Goal: Task Accomplishment & Management: Use online tool/utility

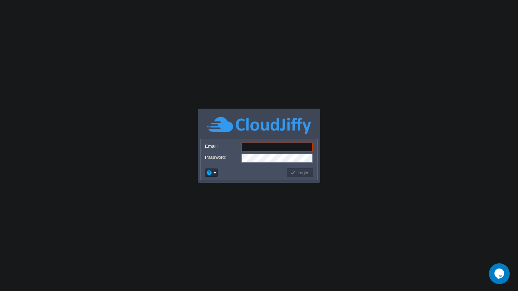
type input "info@hackersera.com"
click at [308, 175] on button "Login" at bounding box center [300, 173] width 20 height 6
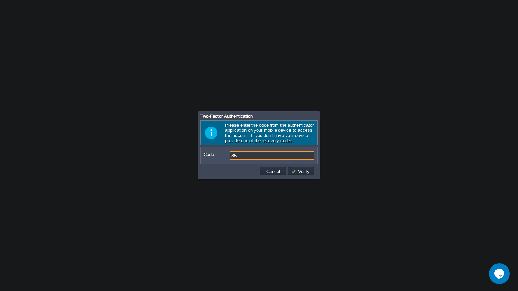
type input "8"
type input "665731"
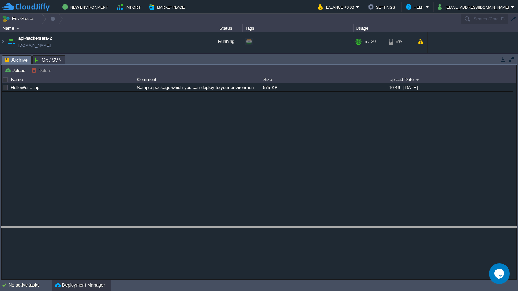
drag, startPoint x: 190, startPoint y: 56, endPoint x: 190, endPoint y: 227, distance: 171.5
click at [190, 227] on body "New Environment Import Marketplace Bonus ₹0.00 Upgrade Account Balance ₹0.00 Se…" at bounding box center [259, 145] width 518 height 291
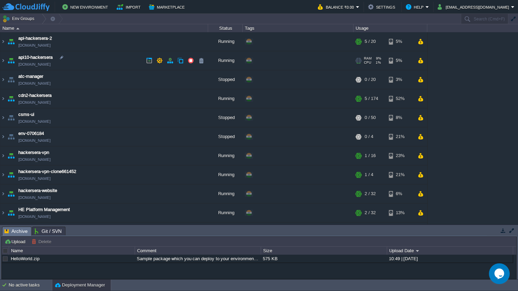
click at [90, 63] on td "api10-hackersera api10-hackersera.cloudjiffy.net" at bounding box center [104, 60] width 208 height 19
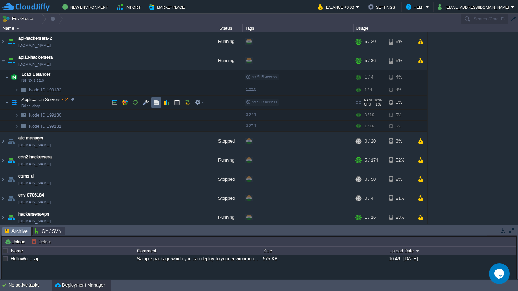
click at [154, 103] on button "button" at bounding box center [156, 102] width 6 height 6
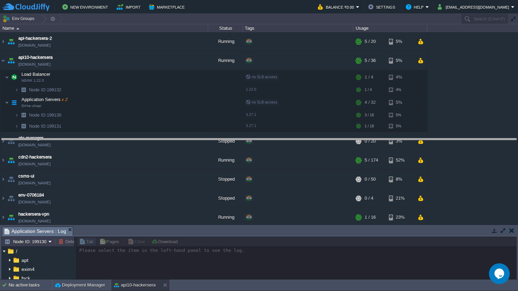
drag, startPoint x: 240, startPoint y: 228, endPoint x: 242, endPoint y: 128, distance: 99.8
click at [242, 128] on body "New Environment Import Marketplace Bonus ₹0.00 Upgrade Account Balance ₹0.00 Se…" at bounding box center [259, 145] width 518 height 291
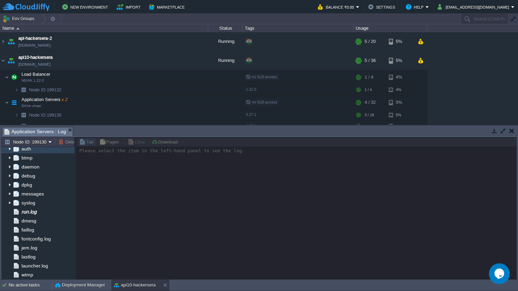
scroll to position [66, 0]
click at [38, 211] on span "run.log" at bounding box center [29, 212] width 18 height 6
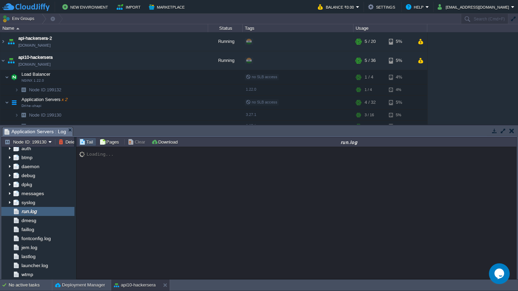
scroll to position [5717, 0]
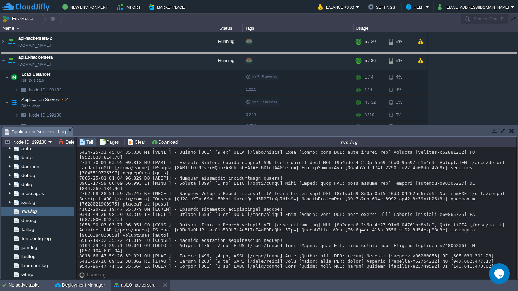
drag, startPoint x: 308, startPoint y: 132, endPoint x: 313, endPoint y: 56, distance: 75.3
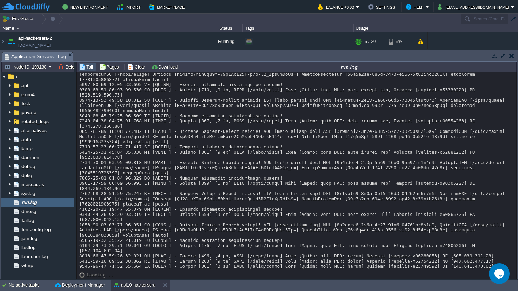
scroll to position [5642, 0]
click at [47, 68] on button "Node ID: 199130" at bounding box center [27, 67] width 44 height 6
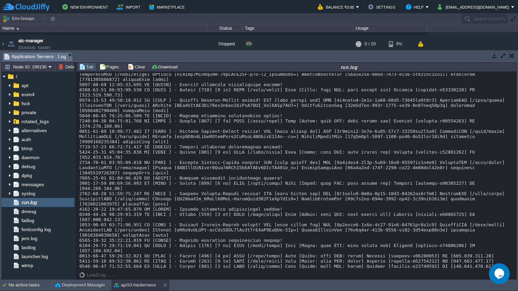
drag, startPoint x: 348, startPoint y: 215, endPoint x: 388, endPoint y: 214, distance: 40.6
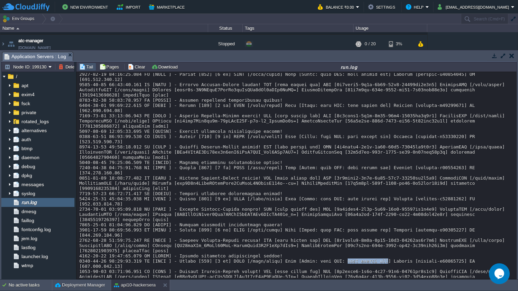
scroll to position [5642, 0]
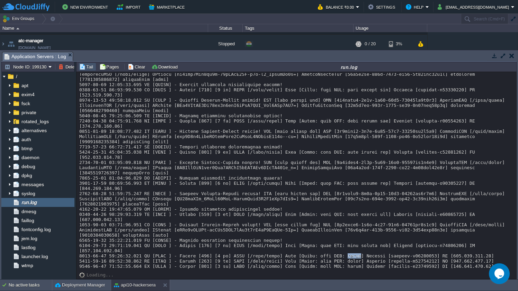
drag, startPoint x: 349, startPoint y: 256, endPoint x: 362, endPoint y: 256, distance: 12.5
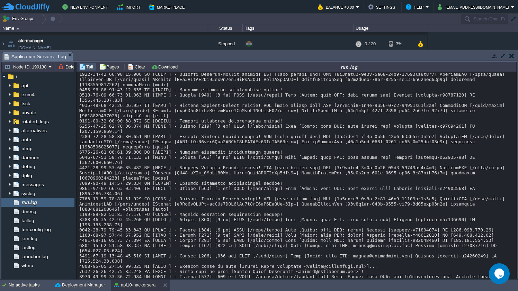
scroll to position [5683, 0]
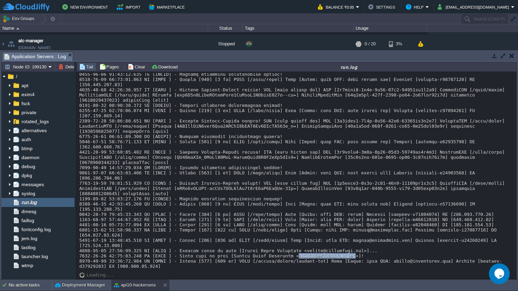
drag, startPoint x: 299, startPoint y: 256, endPoint x: 357, endPoint y: 254, distance: 57.9
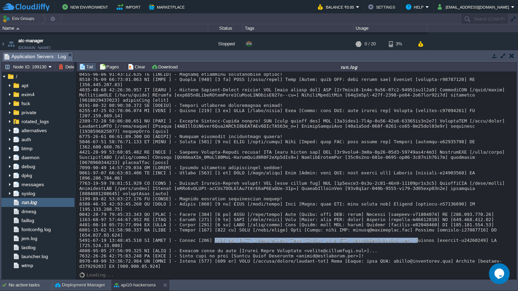
drag, startPoint x: 214, startPoint y: 240, endPoint x: 417, endPoint y: 241, distance: 203.1
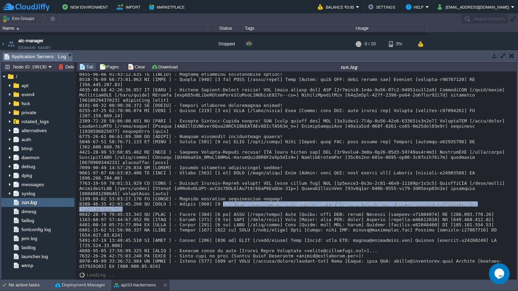
drag, startPoint x: 223, startPoint y: 207, endPoint x: 301, endPoint y: 208, distance: 78.0
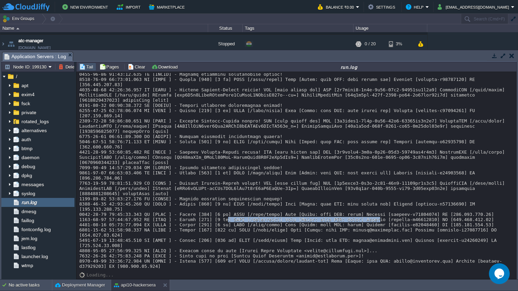
drag, startPoint x: 229, startPoint y: 218, endPoint x: 381, endPoint y: 222, distance: 151.8
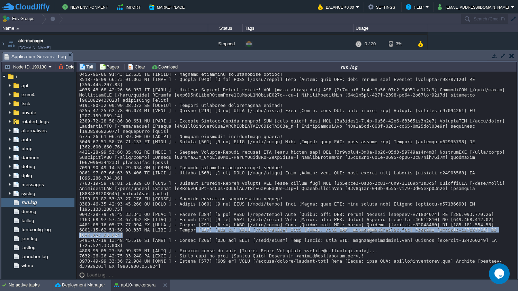
drag, startPoint x: 217, startPoint y: 230, endPoint x: 479, endPoint y: 236, distance: 261.7
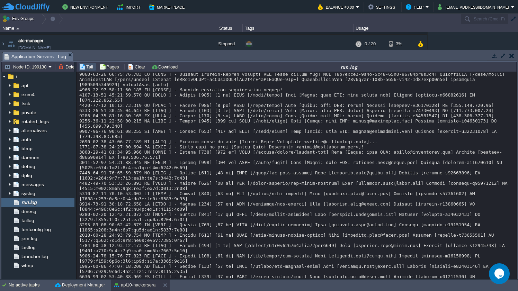
scroll to position [5808, 0]
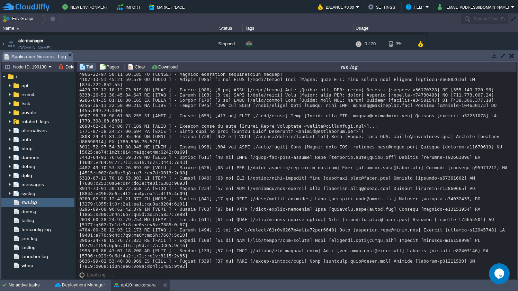
drag, startPoint x: 203, startPoint y: 116, endPoint x: 372, endPoint y: 115, distance: 168.8
click at [36, 67] on button "Node ID: 199130" at bounding box center [27, 67] width 44 height 6
click at [34, 86] on span "Node ID: 199131" at bounding box center [29, 84] width 33 height 5
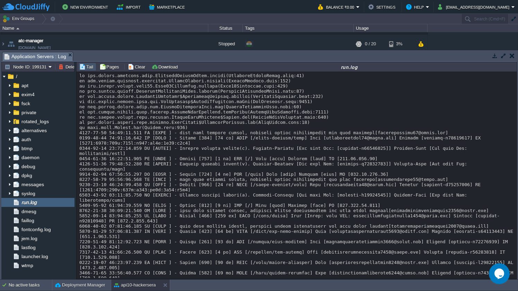
scroll to position [7991, 0]
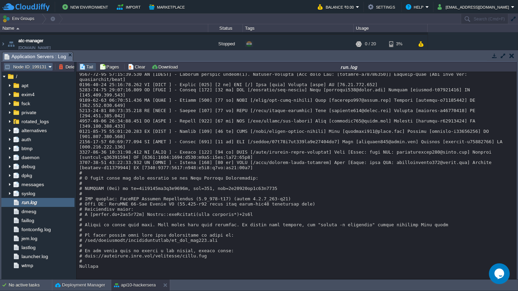
click at [47, 67] on button "Node ID: 199131" at bounding box center [27, 67] width 44 height 6
click at [45, 77] on span "Node ID: 199130" at bounding box center [29, 76] width 33 height 5
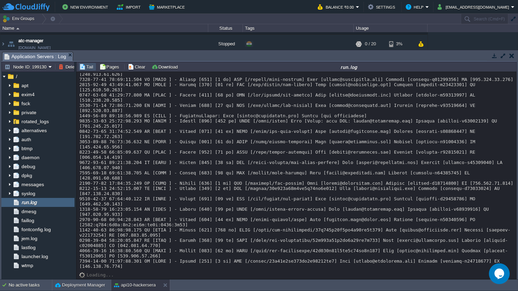
scroll to position [6941, 0]
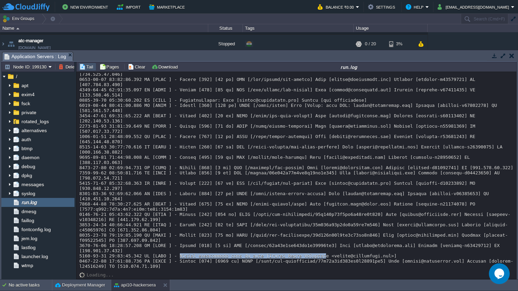
drag, startPoint x: 180, startPoint y: 257, endPoint x: 325, endPoint y: 256, distance: 145.2
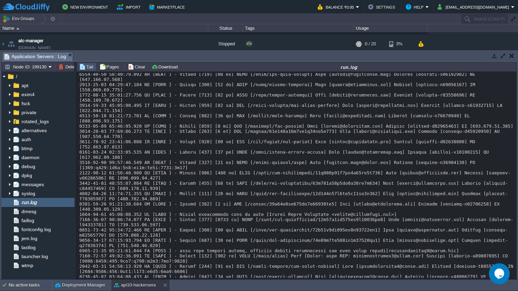
scroll to position [7056, 0]
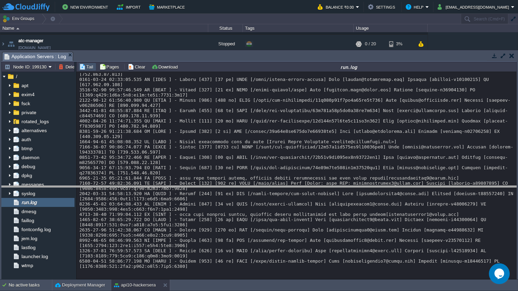
drag, startPoint x: 182, startPoint y: 53, endPoint x: 190, endPoint y: 187, distance: 134.3
click at [190, 187] on body "New Environment Import Marketplace Bonus ₹0.00 Upgrade Account Balance ₹0.00 Se…" at bounding box center [259, 145] width 518 height 291
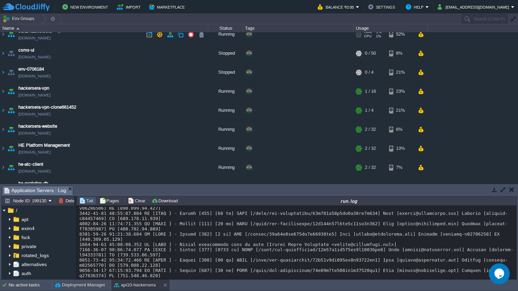
scroll to position [0, 0]
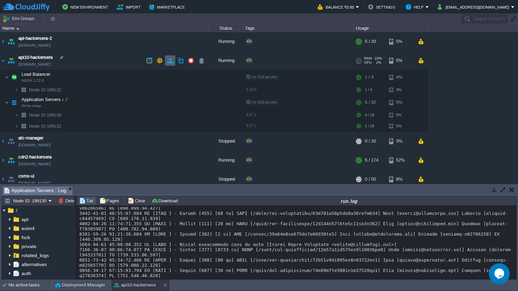
click at [167, 61] on td at bounding box center [170, 60] width 10 height 10
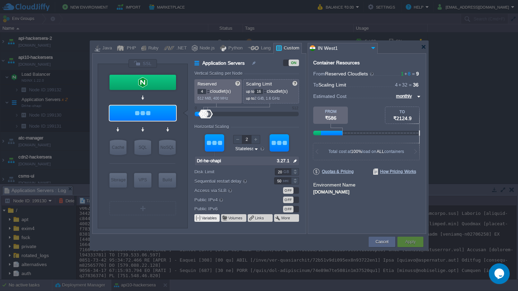
click at [199, 218] on span at bounding box center [198, 219] width 6 height 6
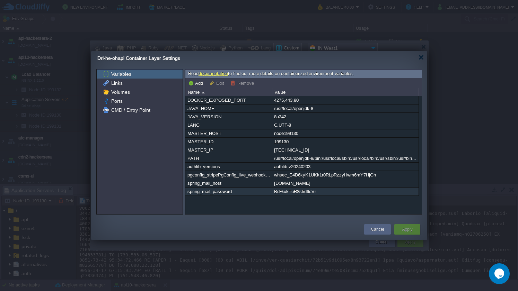
click at [303, 193] on div "Bd%ukTuR$s5d6cVr" at bounding box center [345, 192] width 146 height 8
click at [300, 194] on div "Bd%ukTuR$s5d6cVr" at bounding box center [345, 192] width 146 height 8
click at [300, 194] on div "DOCKER_EXPOSED_PORT 4275,443,80 JAVA_HOME /usr/local/openjdk-8 JAVA_VERSION 8u3…" at bounding box center [303, 155] width 236 height 118
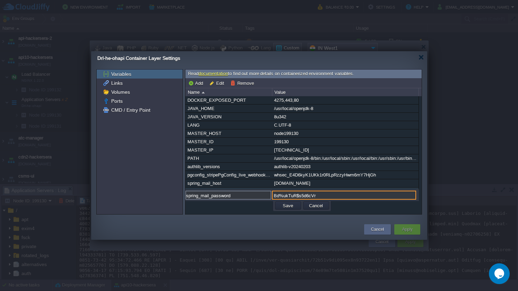
click at [305, 195] on input "Bd%ukTuR$s5d6cVr" at bounding box center [344, 195] width 144 height 9
click at [323, 208] on button "Cancel" at bounding box center [316, 206] width 18 height 6
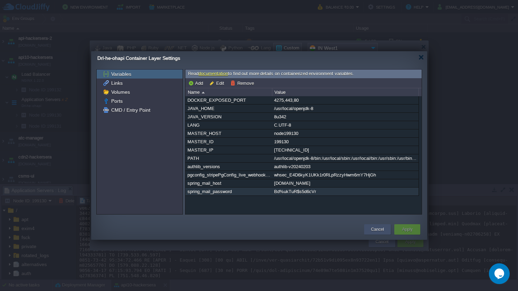
click at [374, 231] on button "Cancel" at bounding box center [377, 229] width 13 height 7
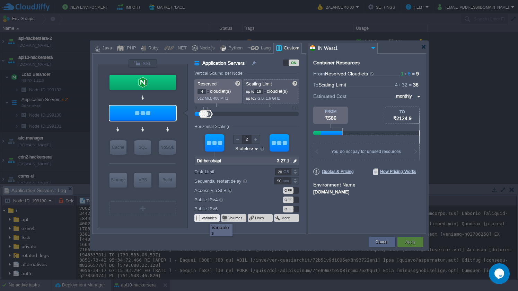
click at [204, 218] on button "Variables" at bounding box center [210, 219] width 16 height 6
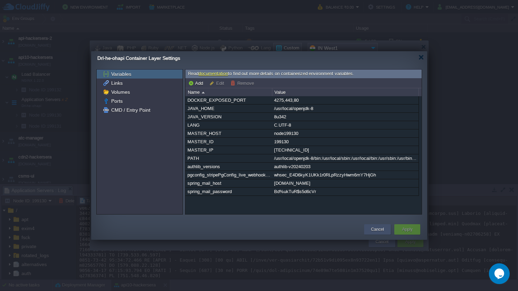
click at [373, 229] on button "Cancel" at bounding box center [377, 229] width 13 height 7
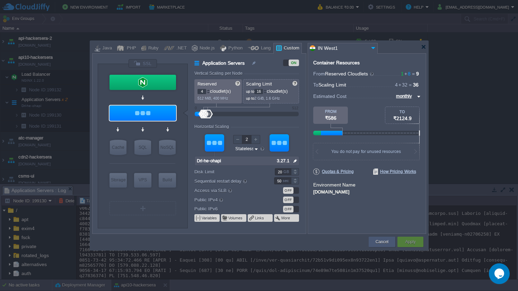
click at [380, 241] on button "Cancel" at bounding box center [382, 242] width 13 height 7
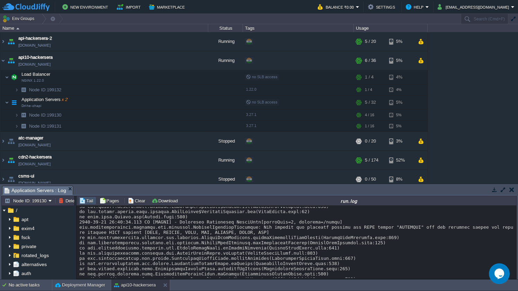
scroll to position [7718, 0]
